Goal: Task Accomplishment & Management: Manage account settings

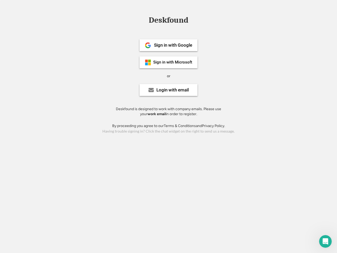
click at [169, 75] on div "or" at bounding box center [168, 76] width 3 height 5
click at [169, 21] on div "Deskfound" at bounding box center [168, 20] width 45 height 8
click at [144, 20] on div "Deskfound" at bounding box center [168, 21] width 337 height 10
click at [169, 21] on div "Deskfound" at bounding box center [168, 20] width 45 height 8
click at [169, 76] on div "or" at bounding box center [168, 76] width 3 height 5
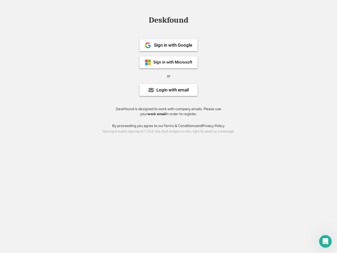
click at [169, 45] on div "Sign in with Google" at bounding box center [173, 45] width 38 height 4
click at [173, 45] on div "Sign in with Google" at bounding box center [173, 45] width 38 height 4
click at [148, 45] on img at bounding box center [148, 45] width 6 height 6
click at [169, 62] on div "Sign in with Microsoft" at bounding box center [172, 62] width 39 height 4
click at [173, 62] on div "Sign in with Microsoft" at bounding box center [172, 62] width 39 height 4
